Goal: Obtain resource: Obtain resource

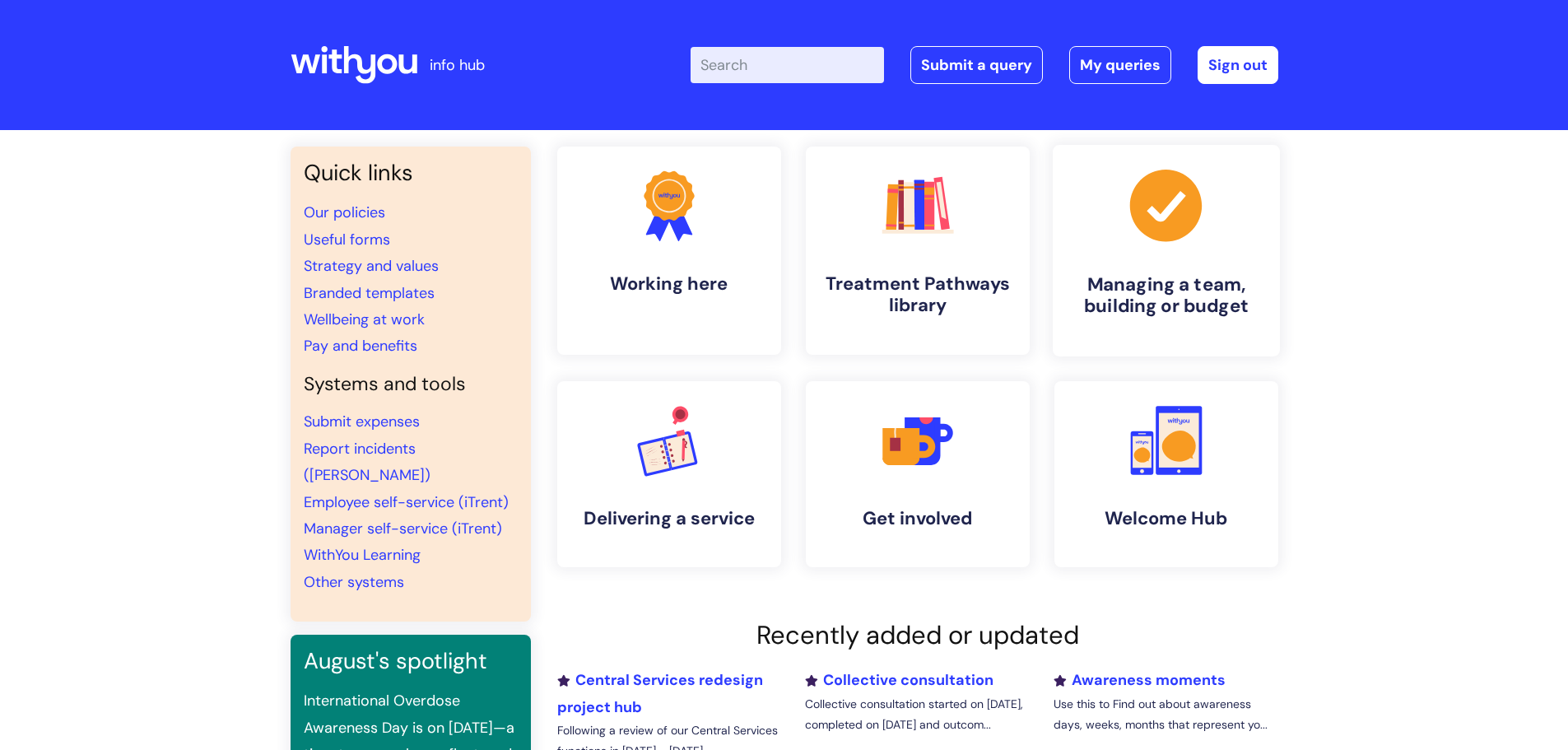
click at [1169, 303] on h4 "Managing a team, building or budget" at bounding box center [1166, 295] width 201 height 44
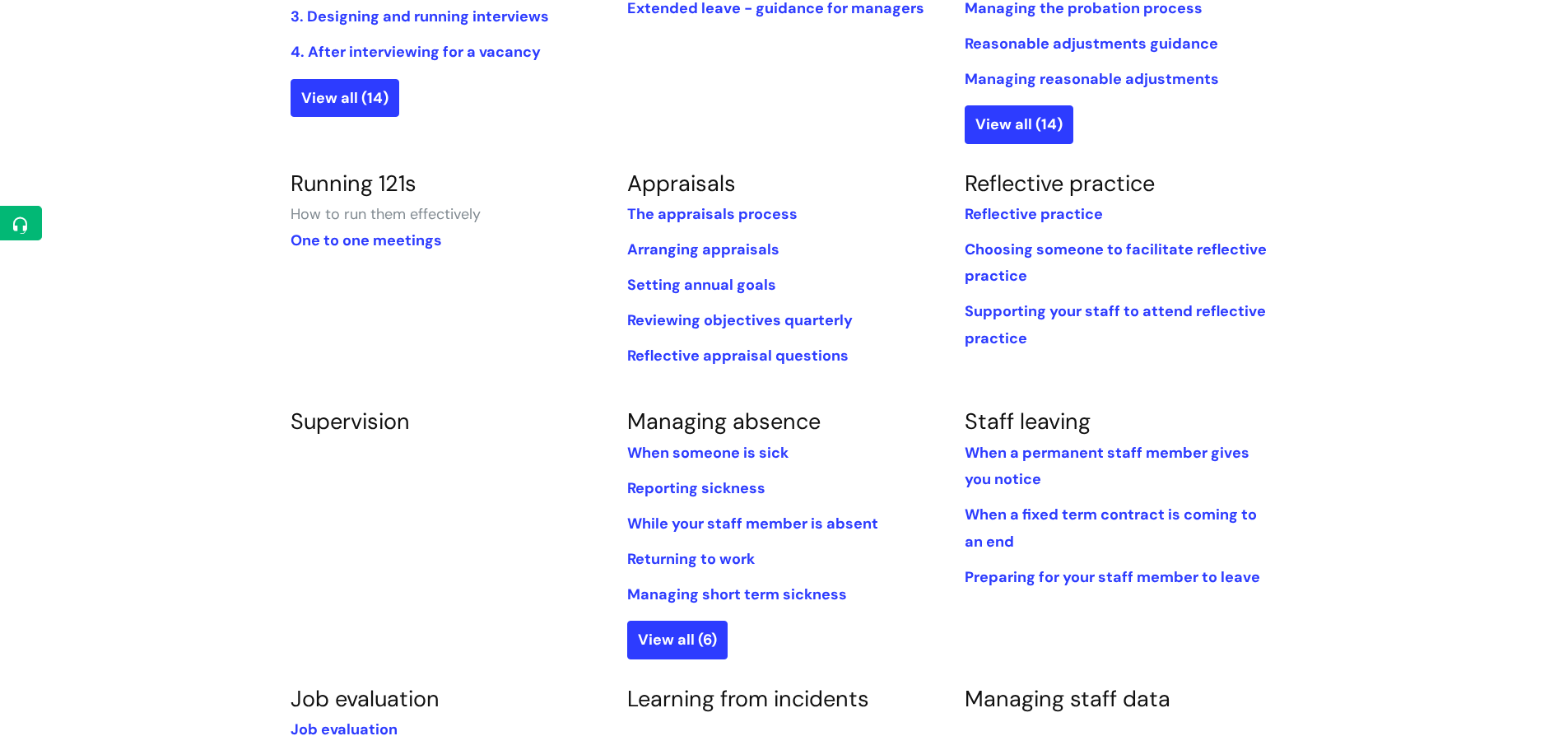
scroll to position [577, 0]
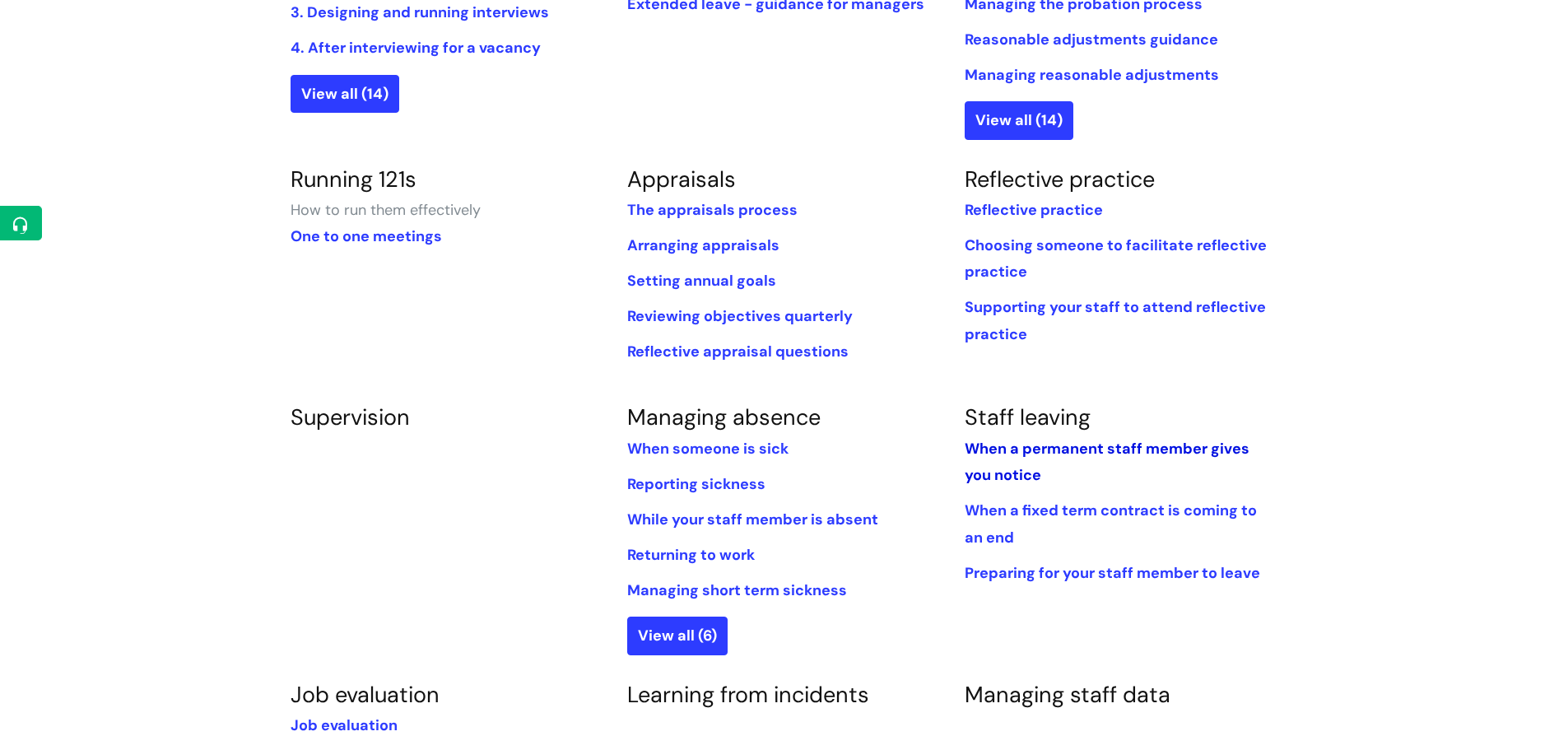
click at [1101, 450] on link "When a permanent staff member gives you notice" at bounding box center [1106, 461] width 285 height 46
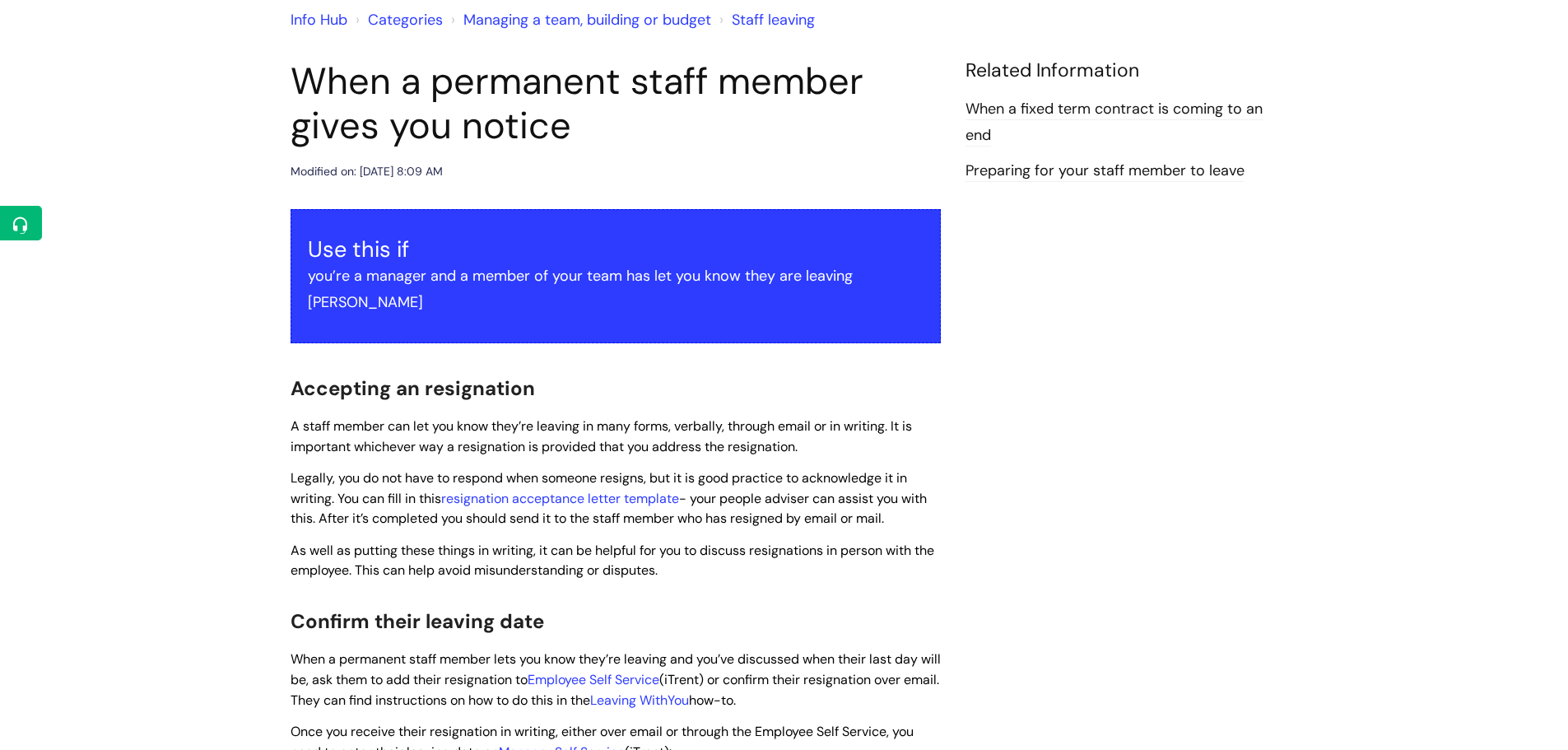
scroll to position [164, 0]
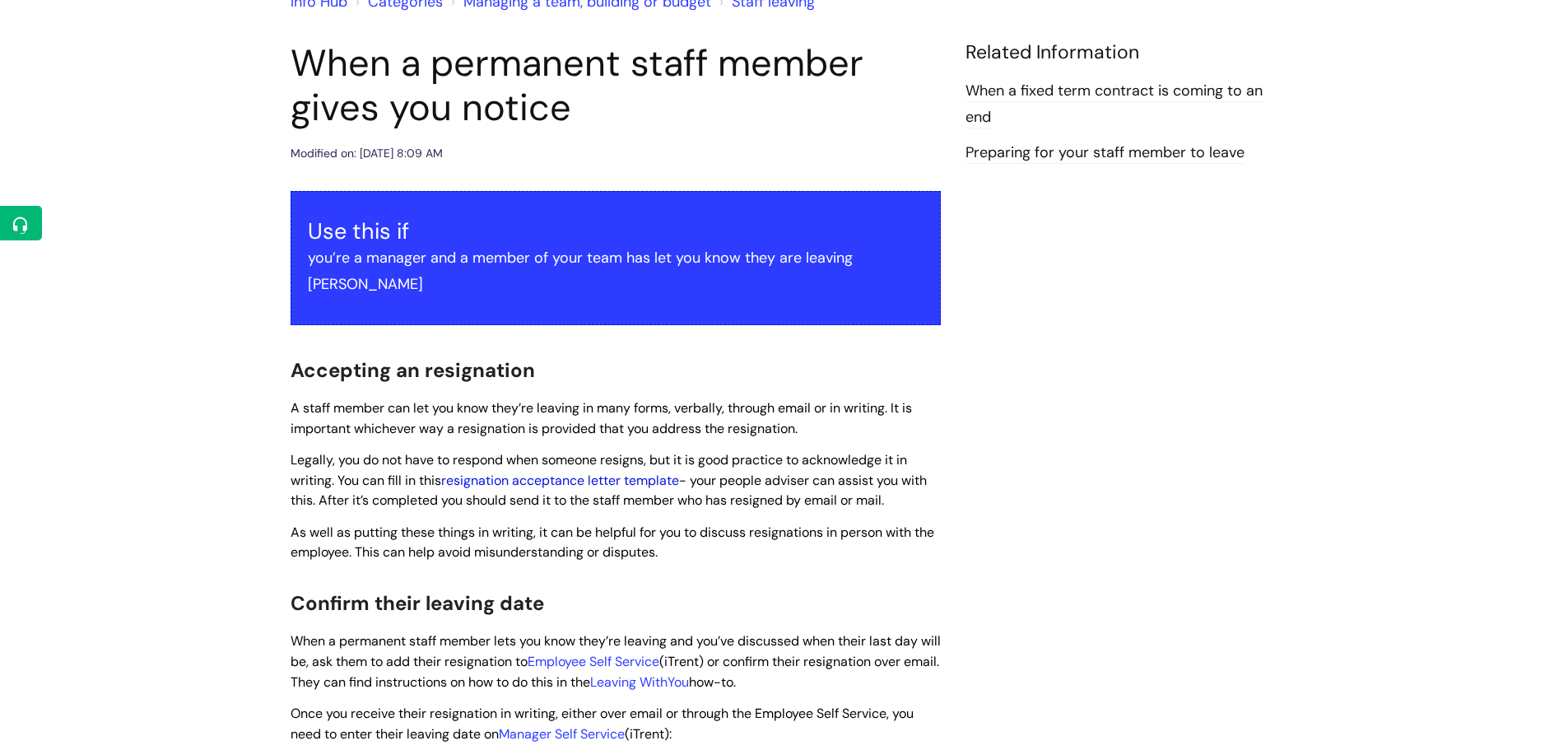
click at [576, 472] on link "resignation acceptance letter template" at bounding box center [560, 481] width 238 height 18
